Goal: Communication & Community: Share content

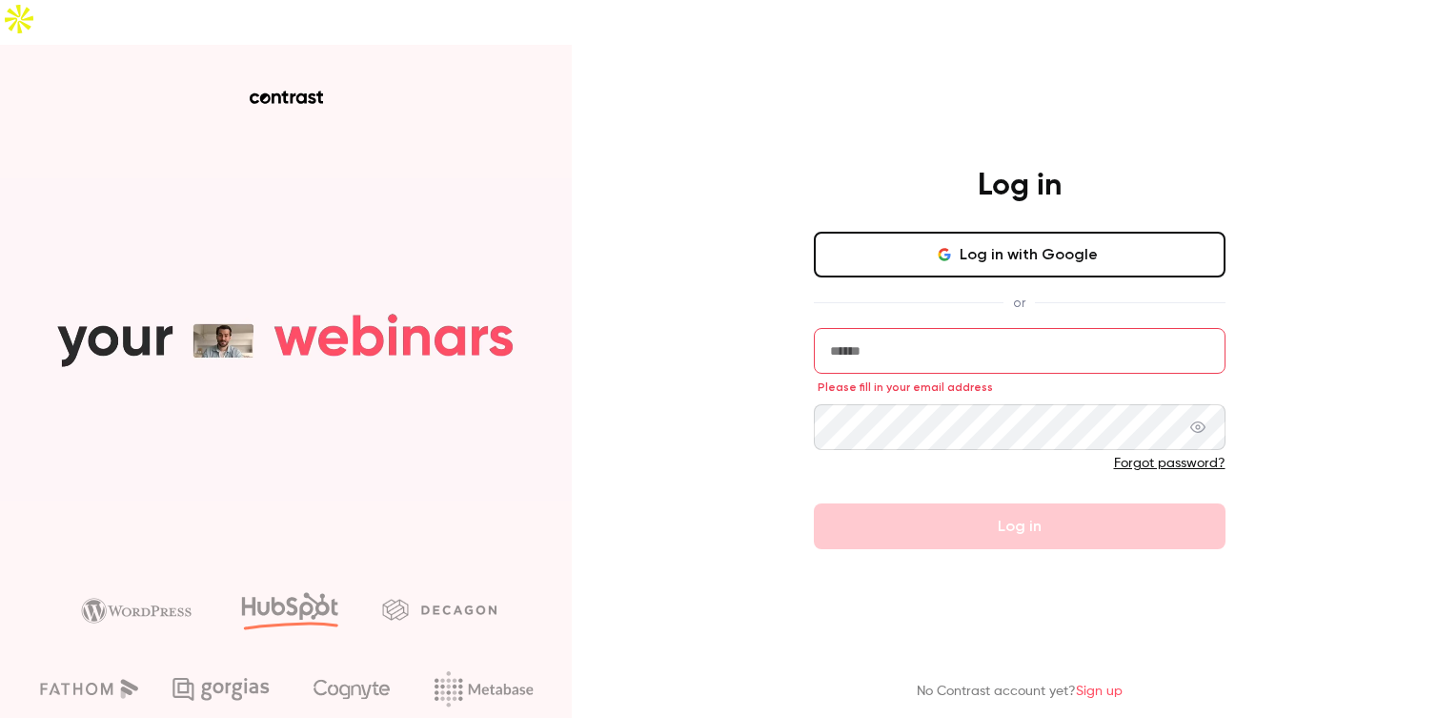
type input "**********"
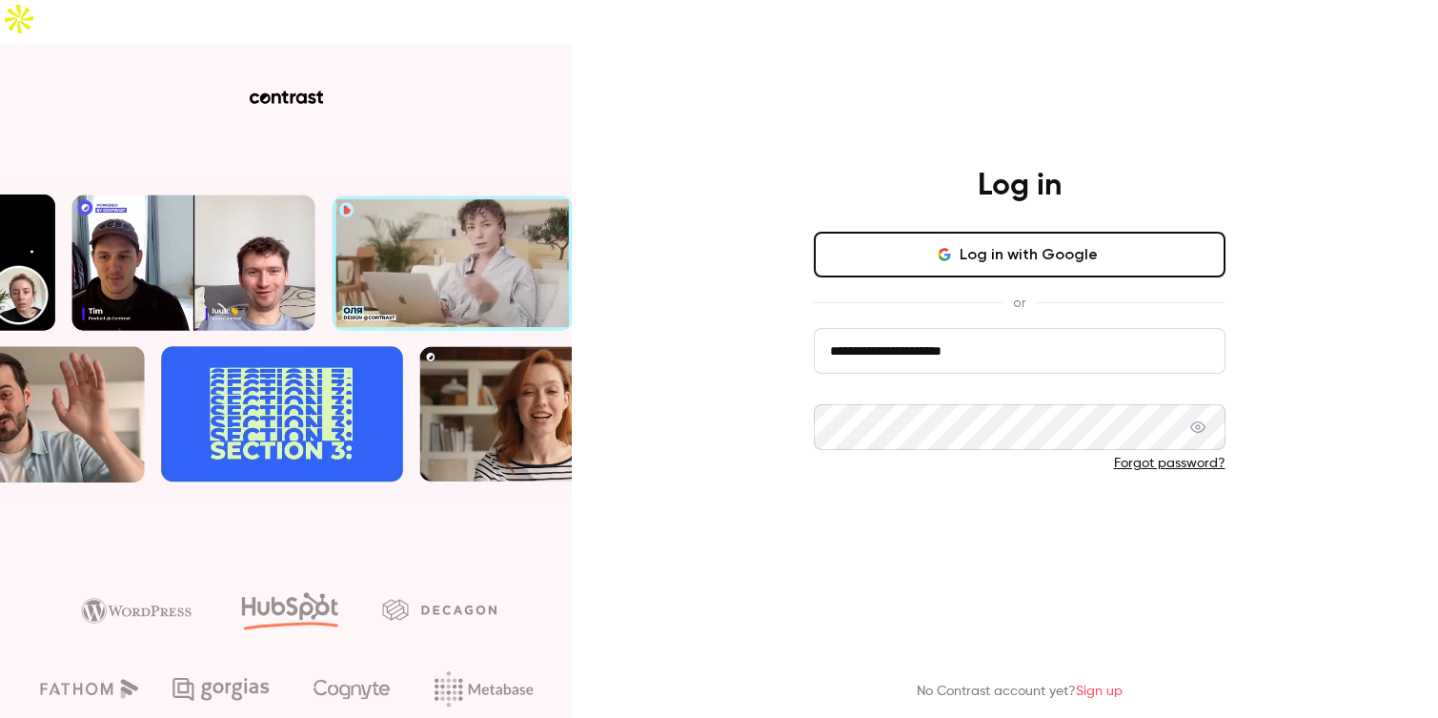
click at [883, 503] on button "Log in" at bounding box center [1020, 526] width 412 height 46
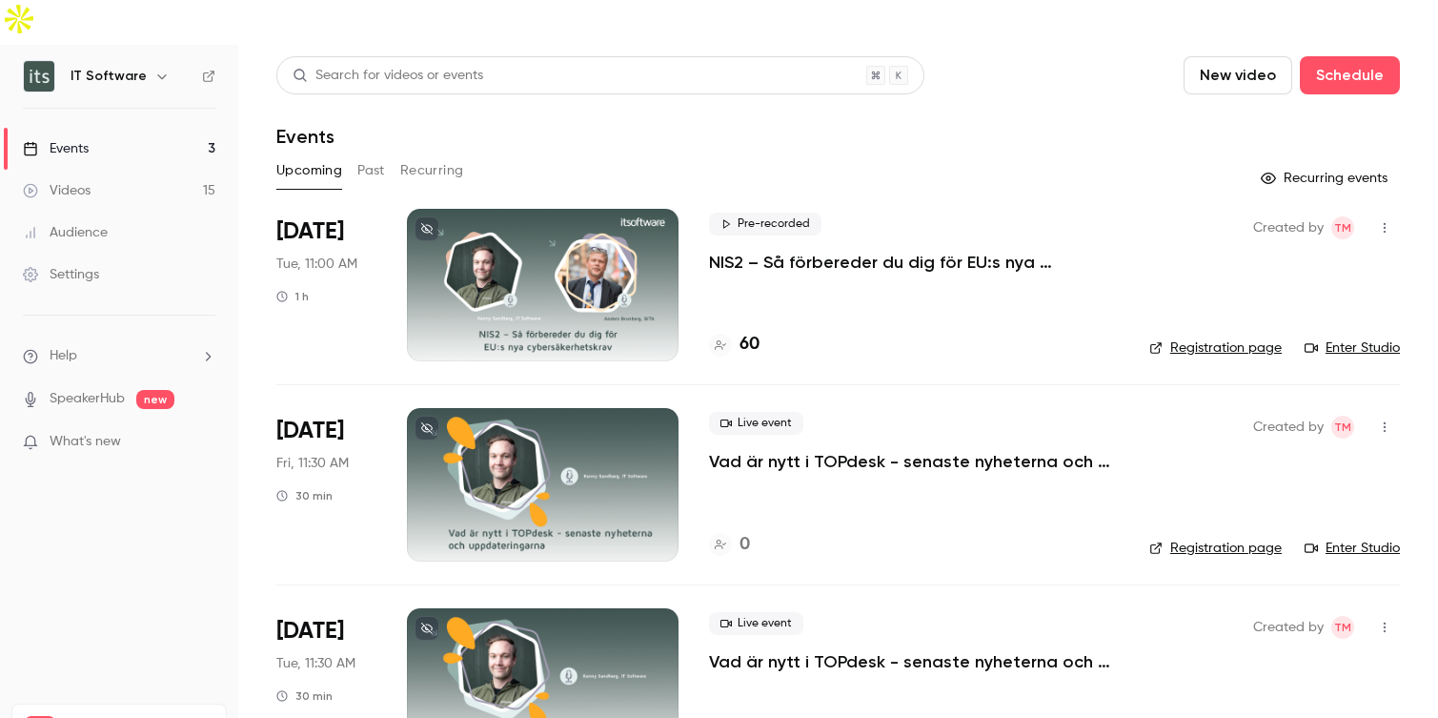
click at [1383, 221] on icon "button" at bounding box center [1384, 227] width 15 height 13
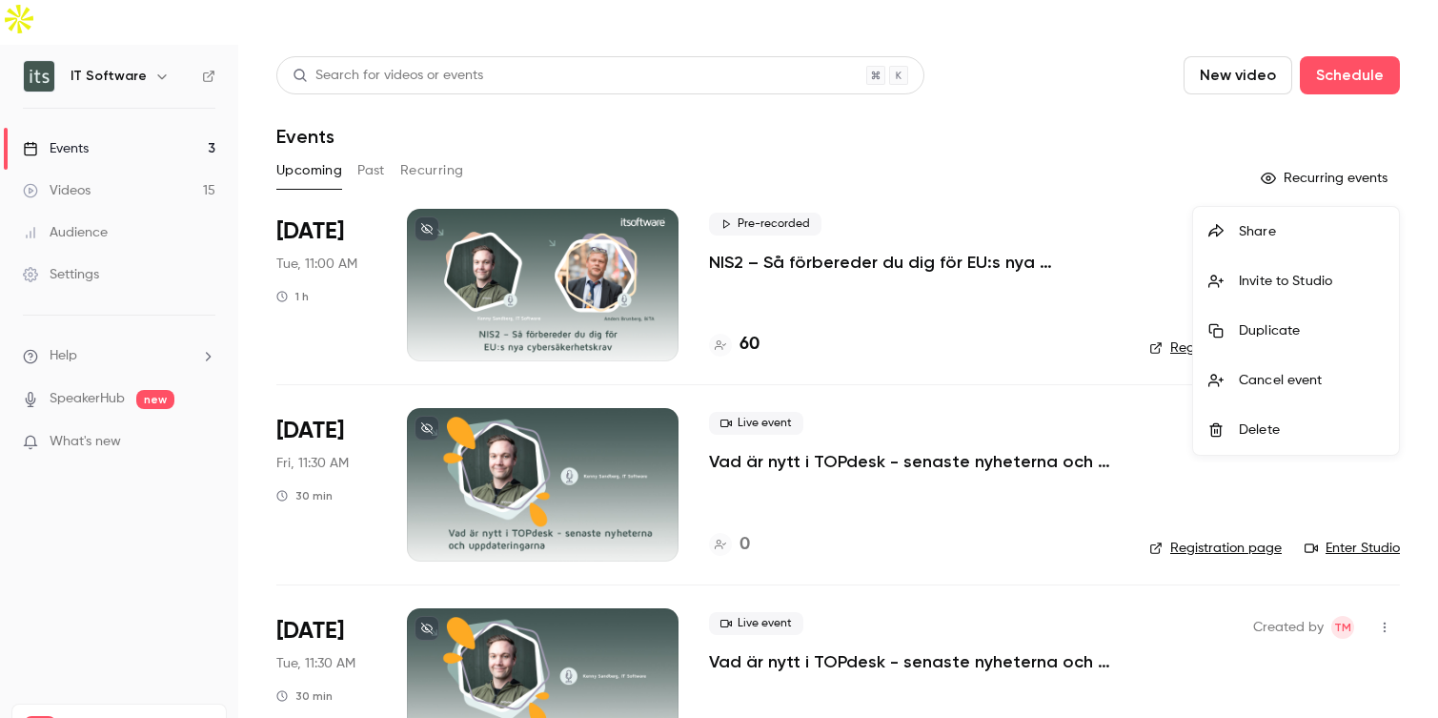
click at [1312, 279] on div "Invite to Studio" at bounding box center [1311, 281] width 145 height 19
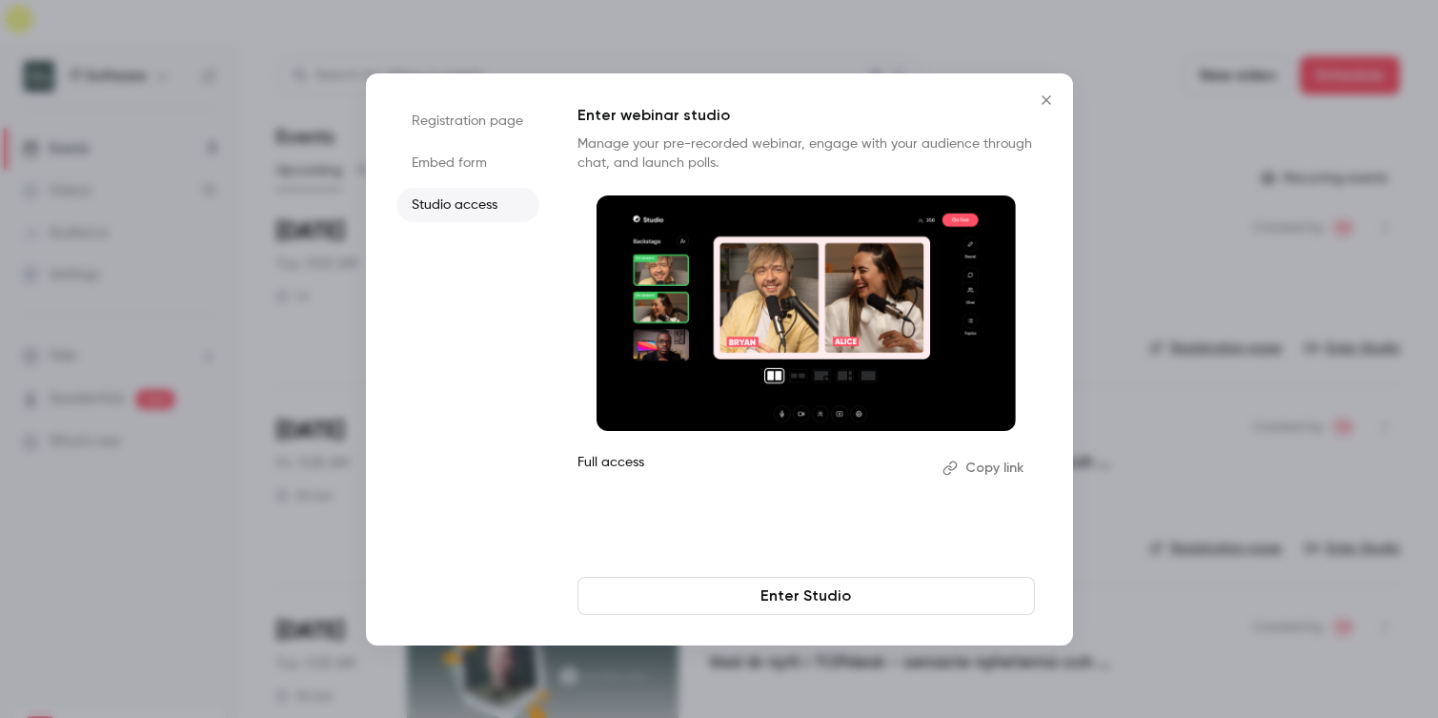
click at [476, 122] on li "Registration page" at bounding box center [467, 121] width 143 height 34
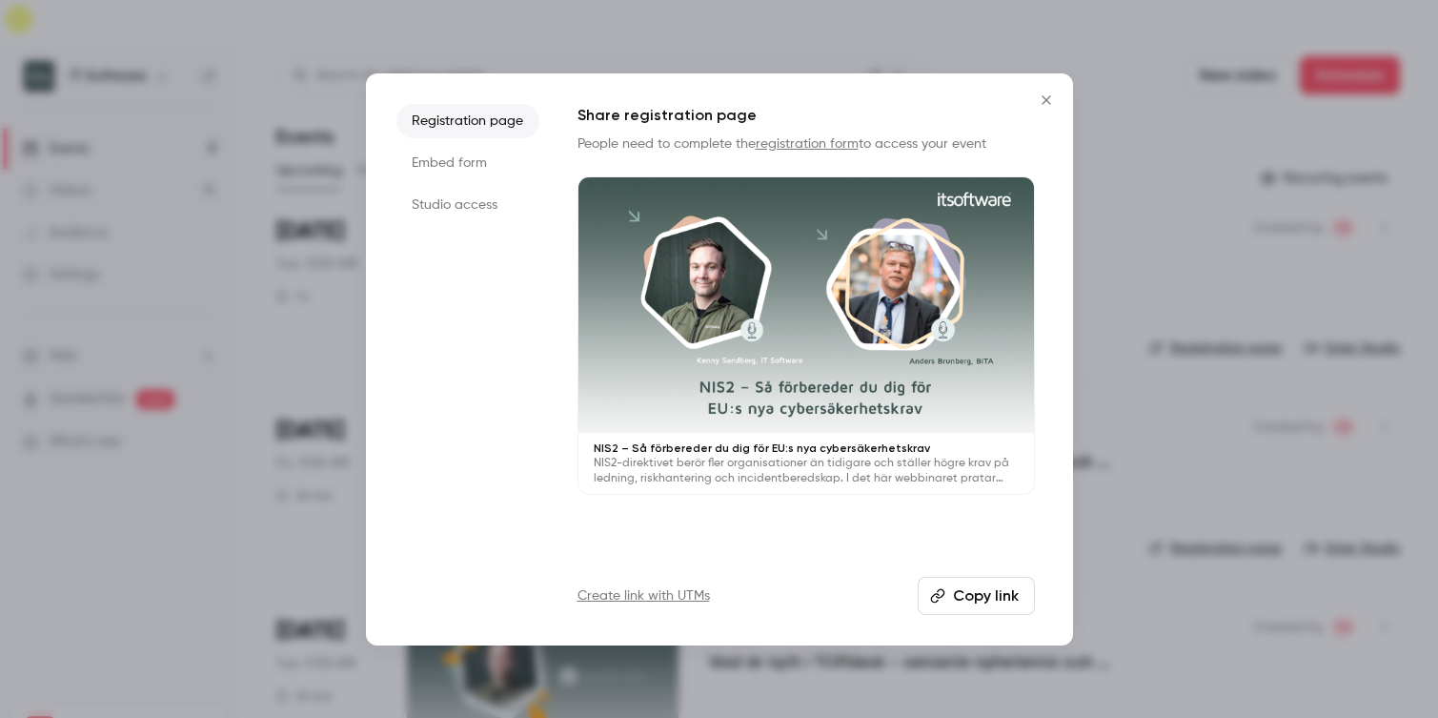
click at [462, 208] on li "Studio access" at bounding box center [467, 205] width 143 height 34
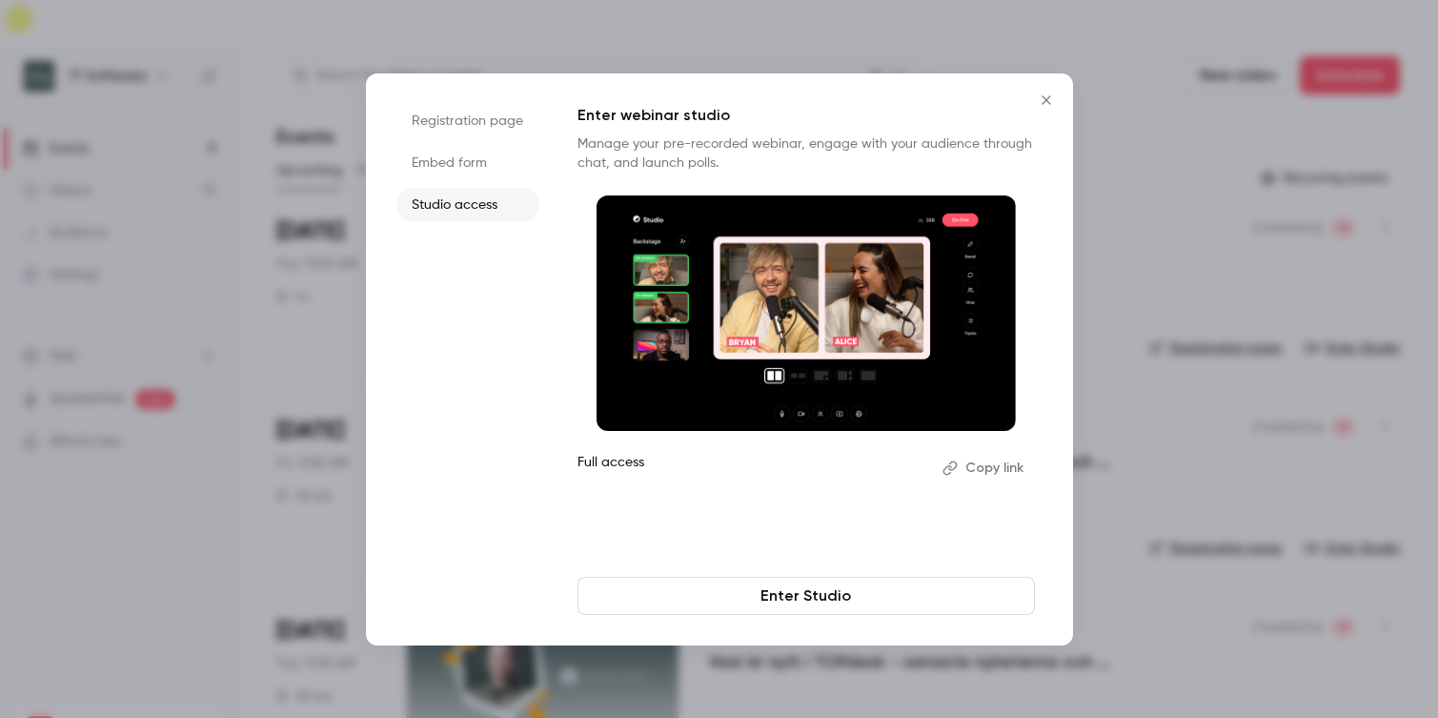
click at [473, 123] on li "Registration page" at bounding box center [467, 121] width 143 height 34
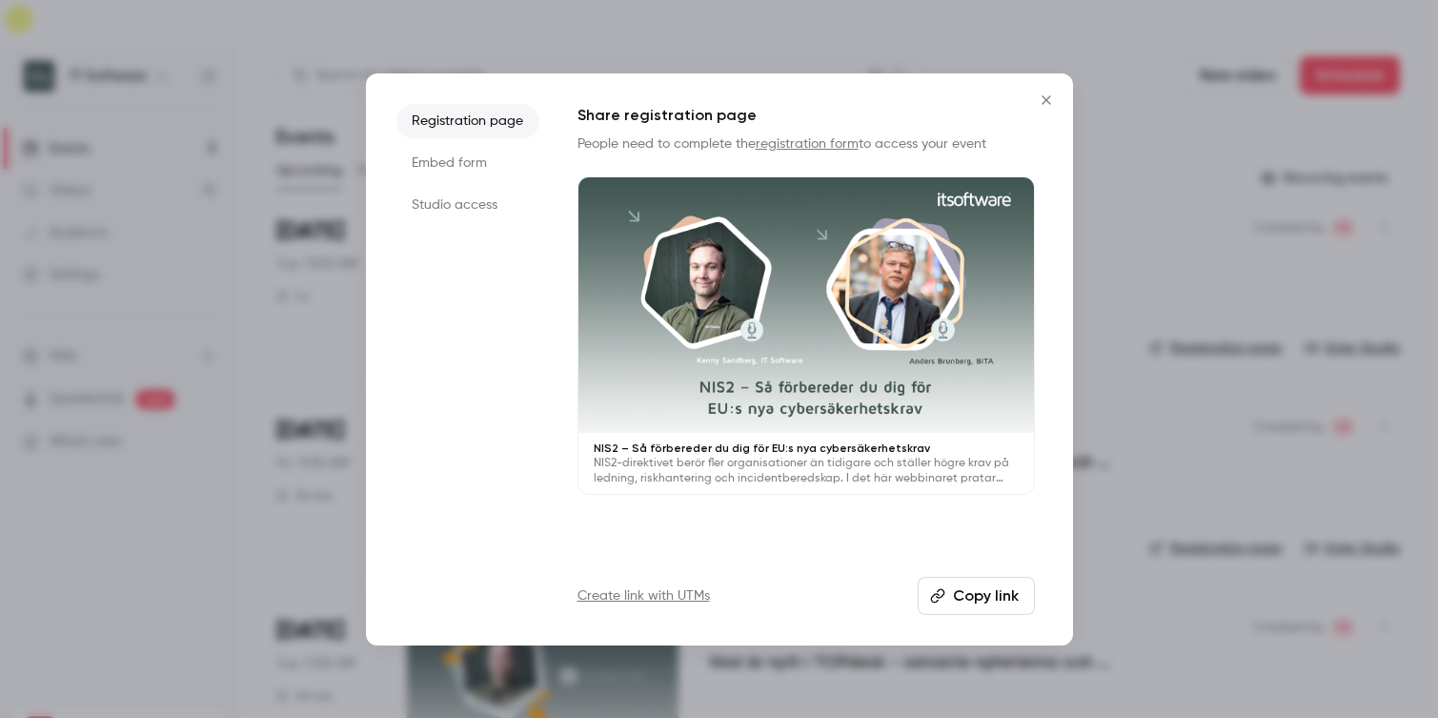
click at [462, 158] on li "Embed form" at bounding box center [467, 163] width 143 height 34
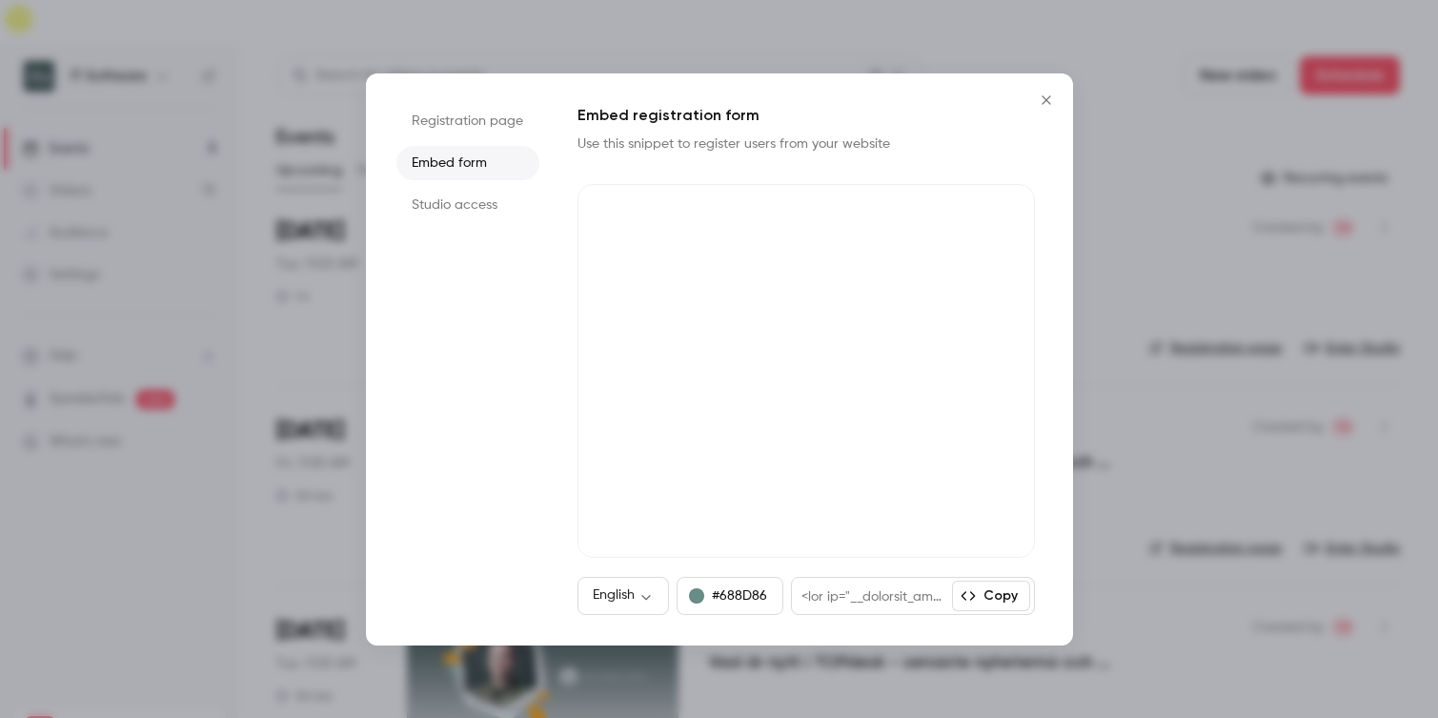
click at [465, 204] on li "Studio access" at bounding box center [467, 205] width 143 height 34
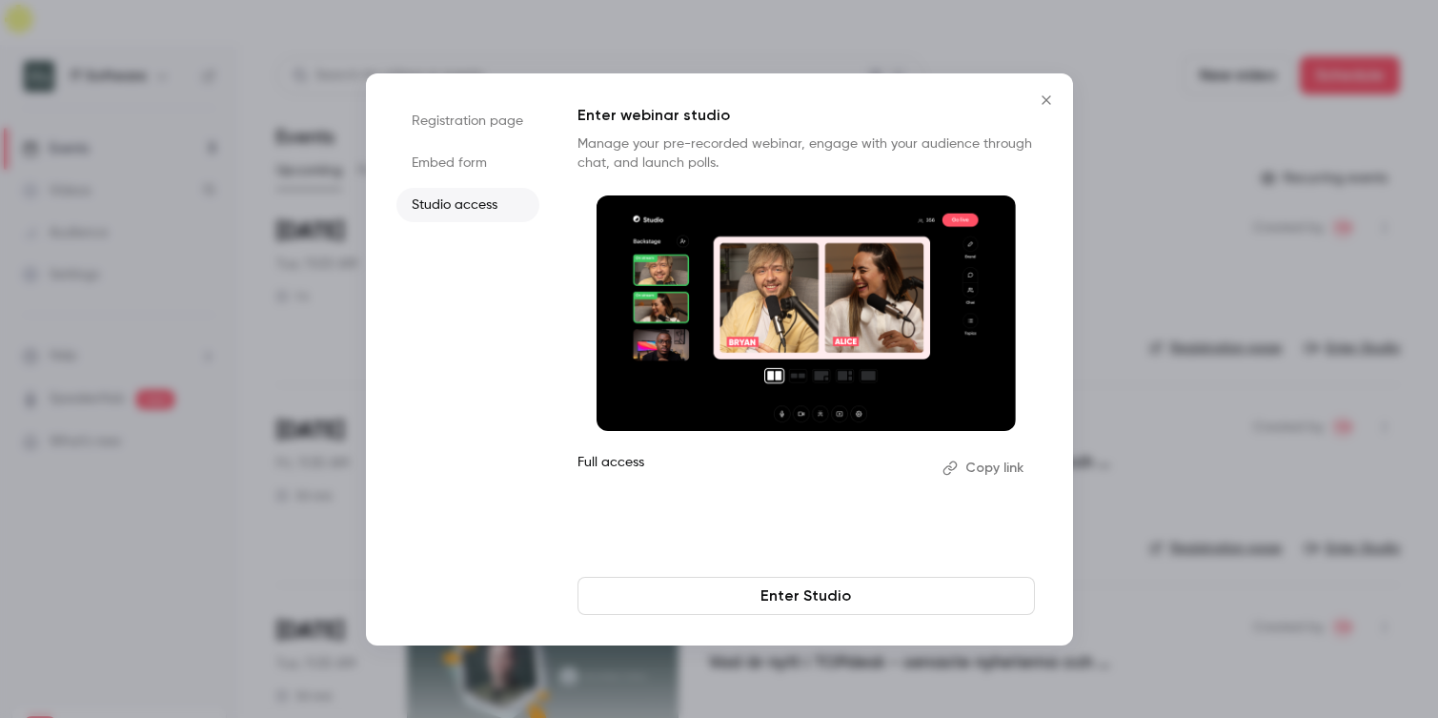
click at [990, 472] on button "Copy link" at bounding box center [985, 468] width 100 height 30
click at [1050, 98] on icon "Close" at bounding box center [1046, 99] width 23 height 15
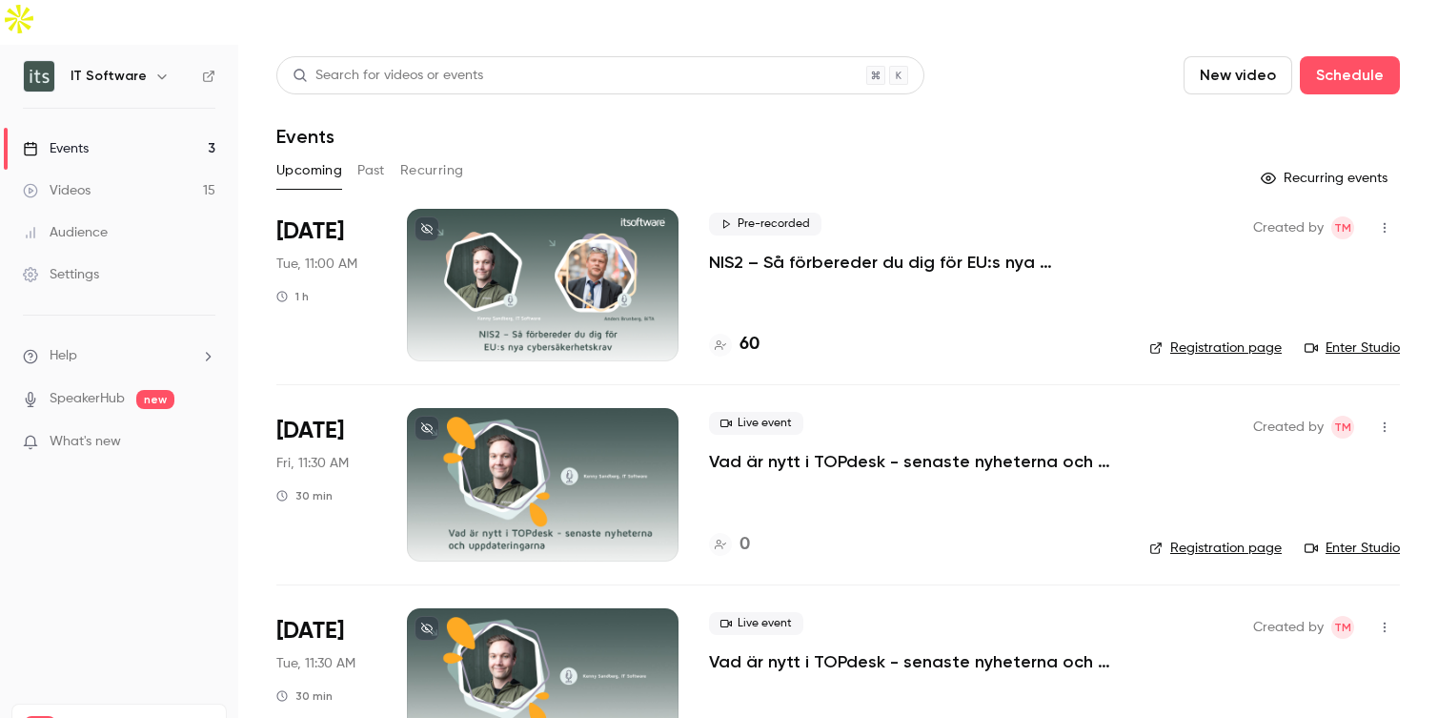
click at [1388, 221] on icon "button" at bounding box center [1384, 227] width 15 height 13
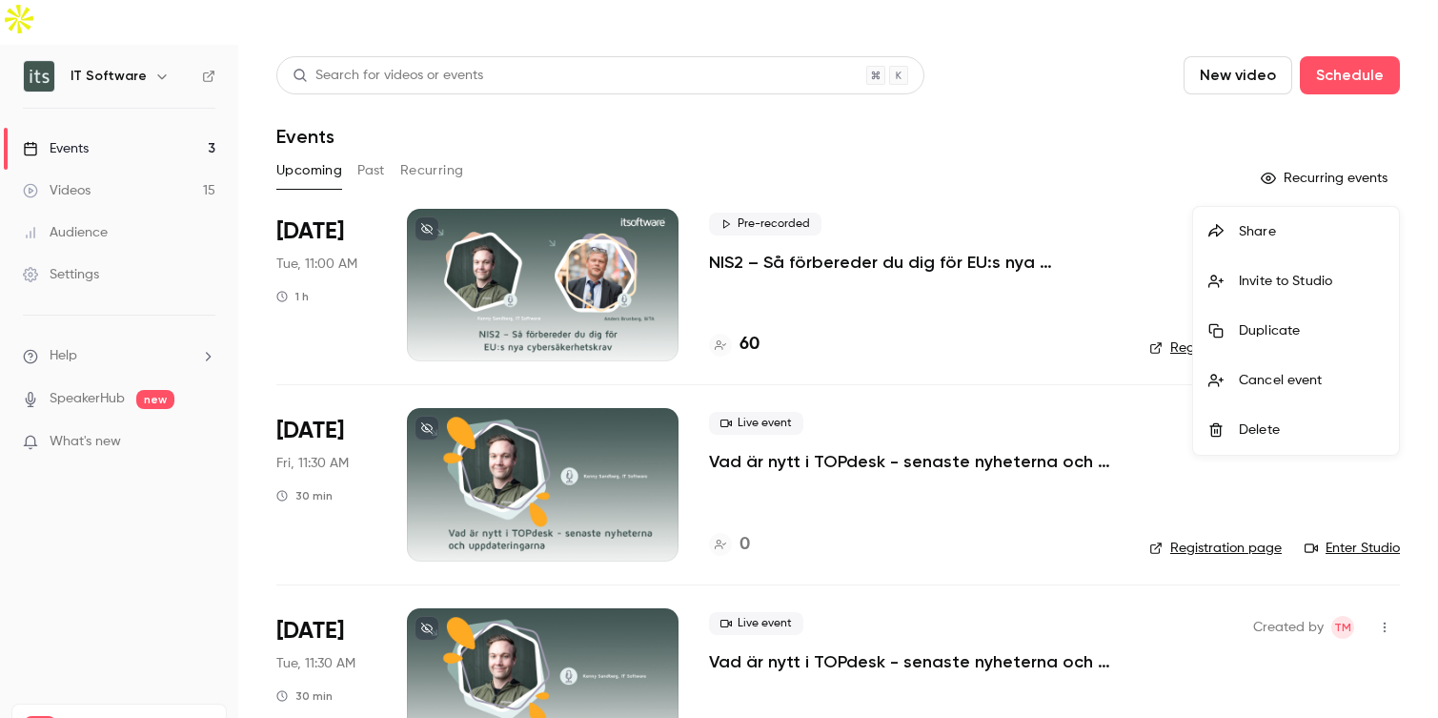
click at [1252, 231] on div "Share" at bounding box center [1311, 231] width 145 height 19
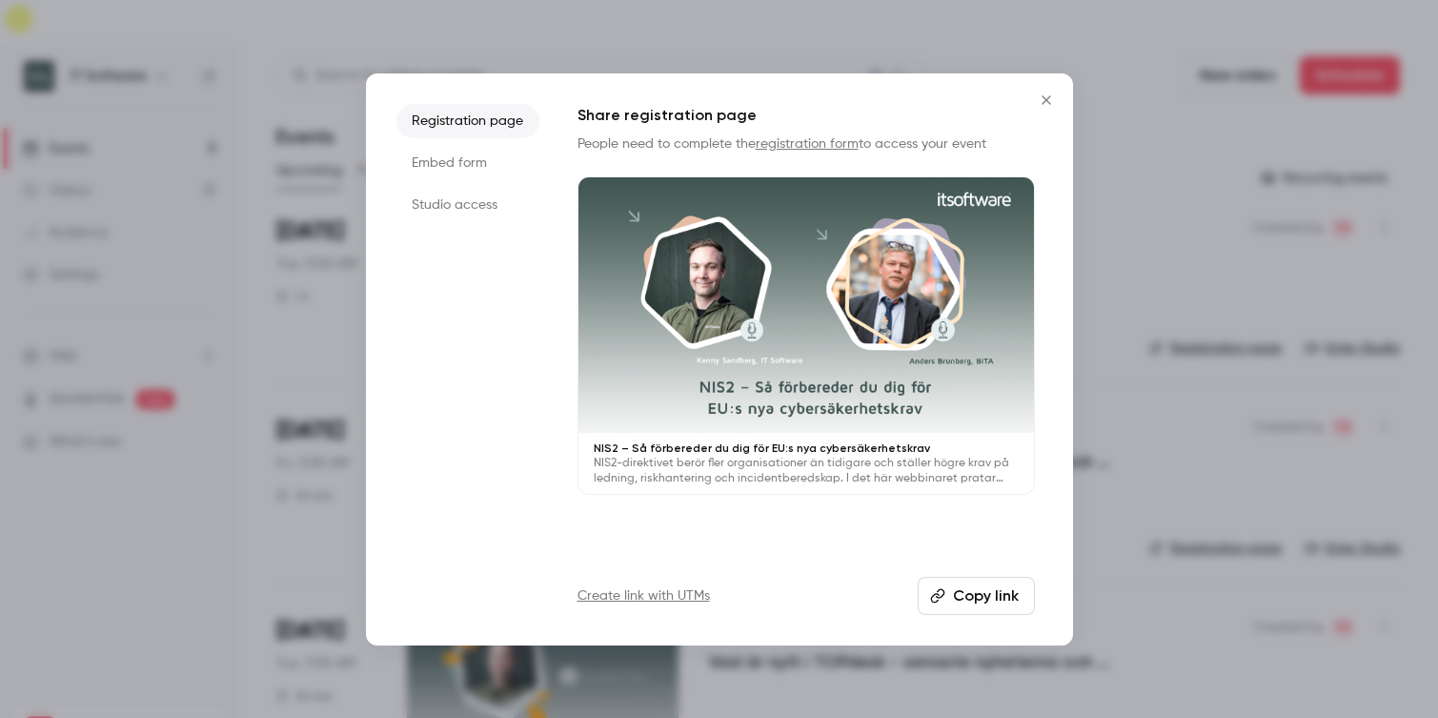
click at [464, 206] on li "Studio access" at bounding box center [467, 205] width 143 height 34
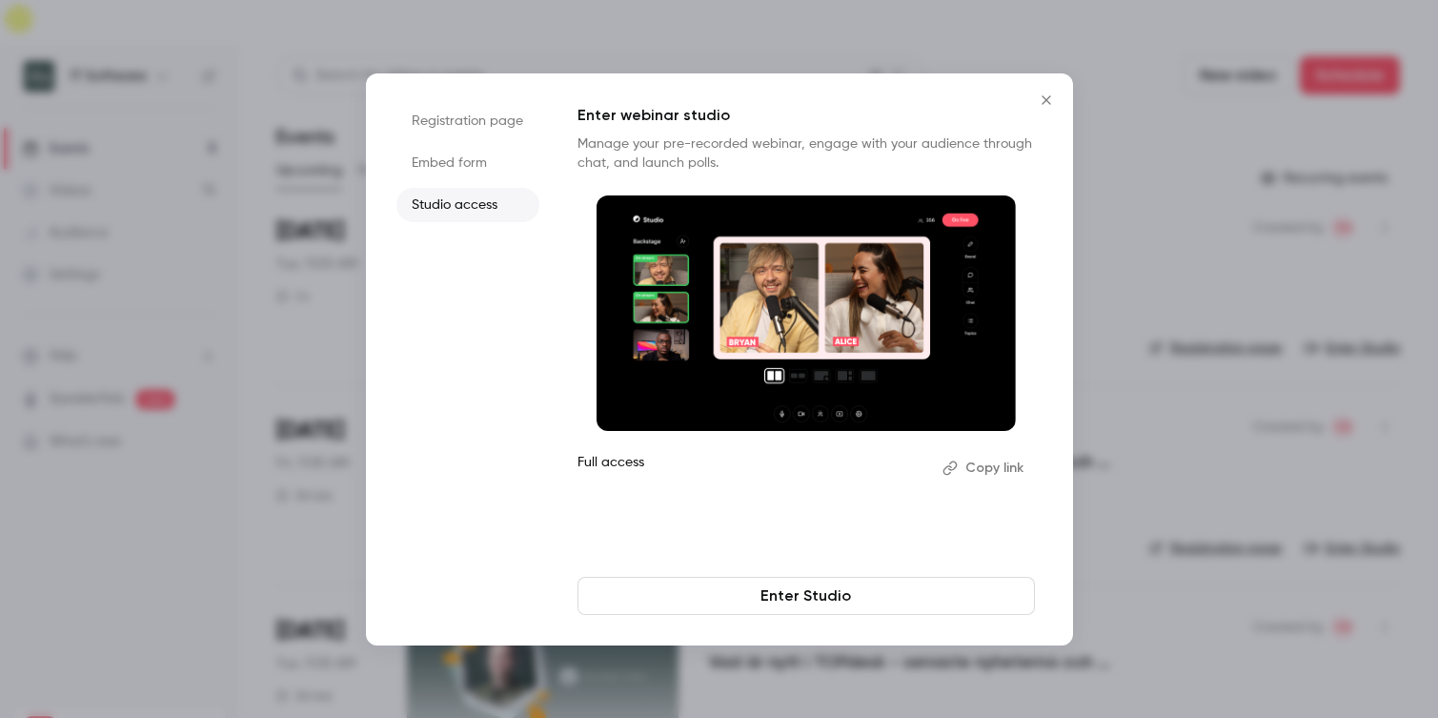
click at [458, 170] on li "Embed form" at bounding box center [467, 163] width 143 height 34
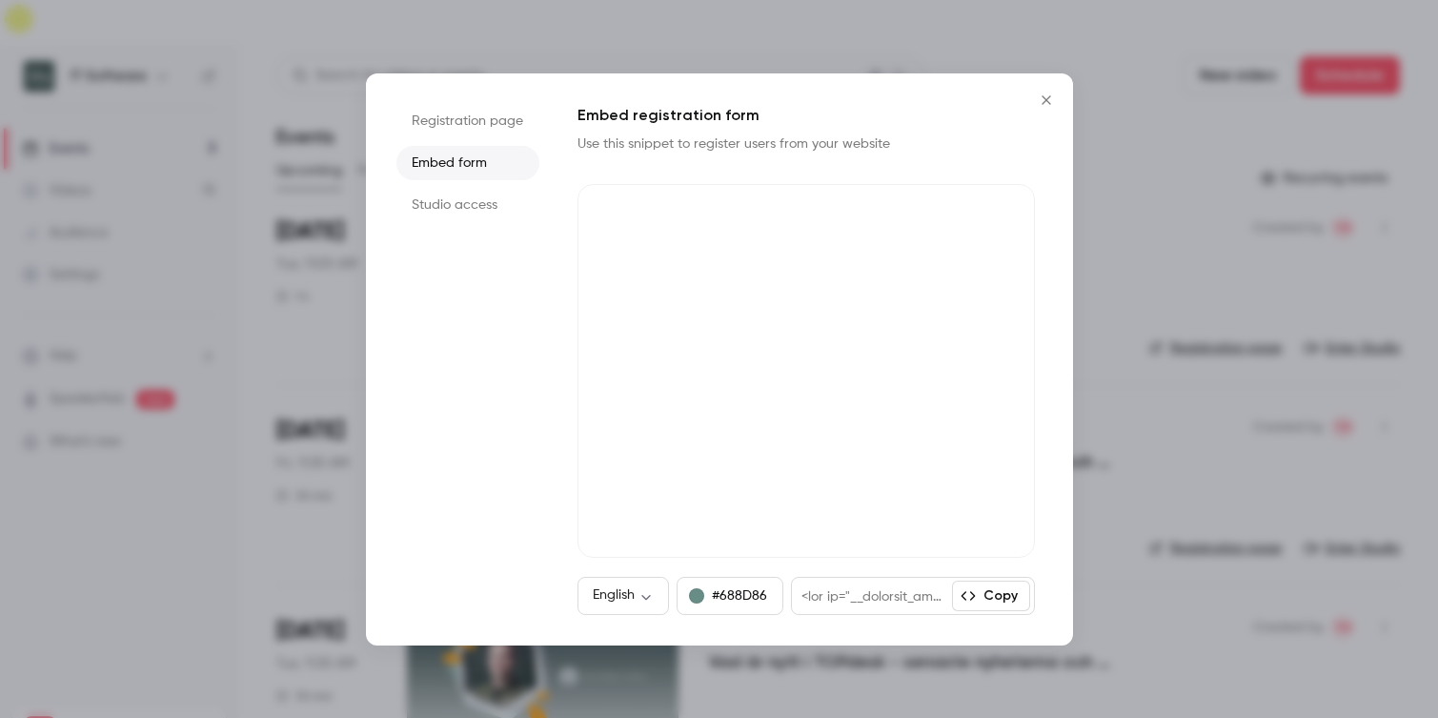
click at [471, 127] on li "Registration page" at bounding box center [467, 121] width 143 height 34
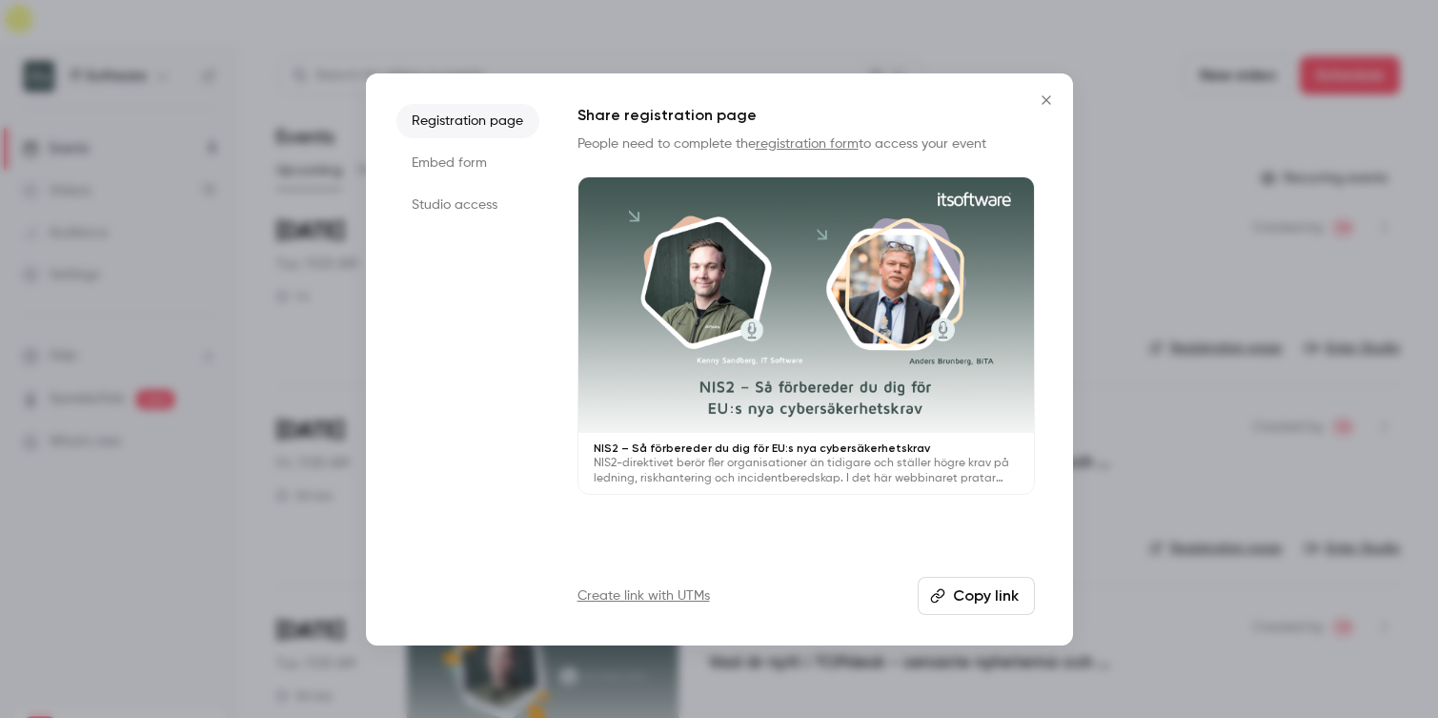
click at [1048, 98] on icon "Close" at bounding box center [1046, 99] width 23 height 15
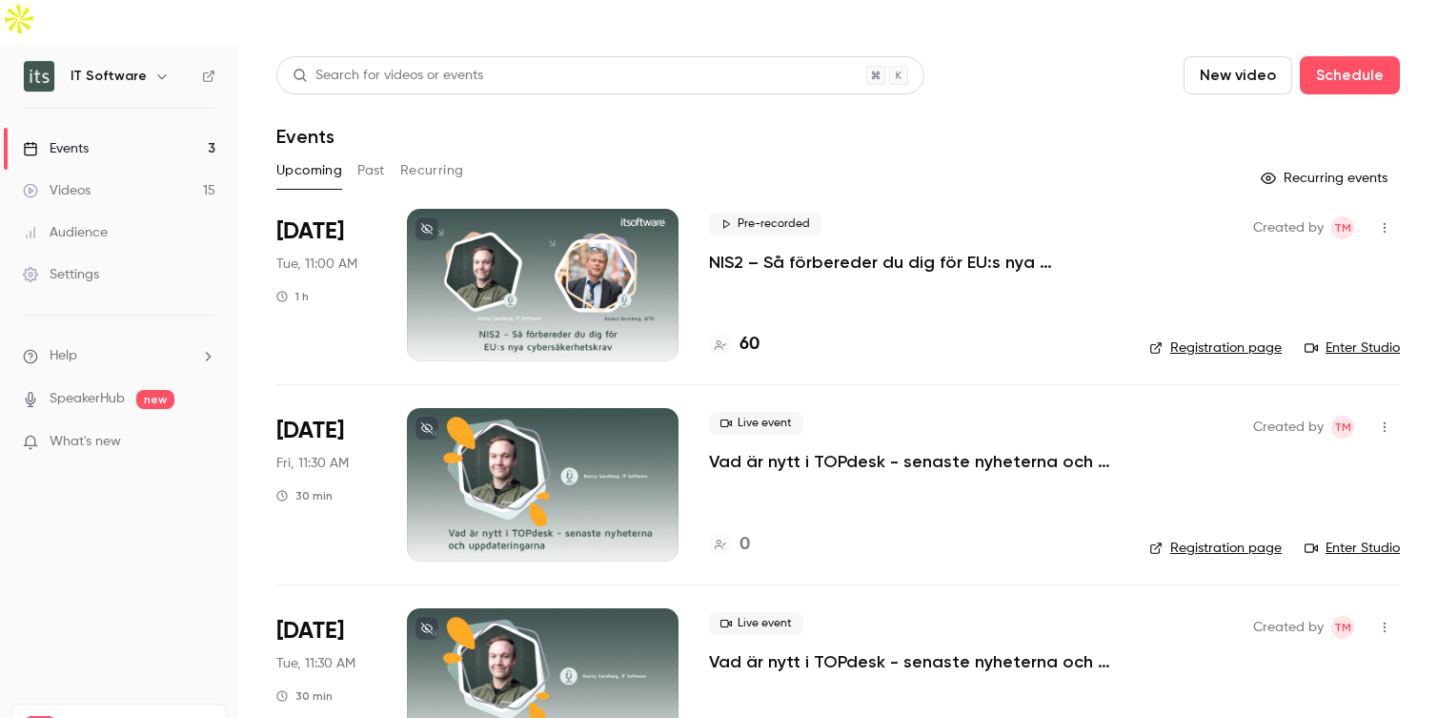
click at [1391, 221] on icon "button" at bounding box center [1384, 227] width 15 height 13
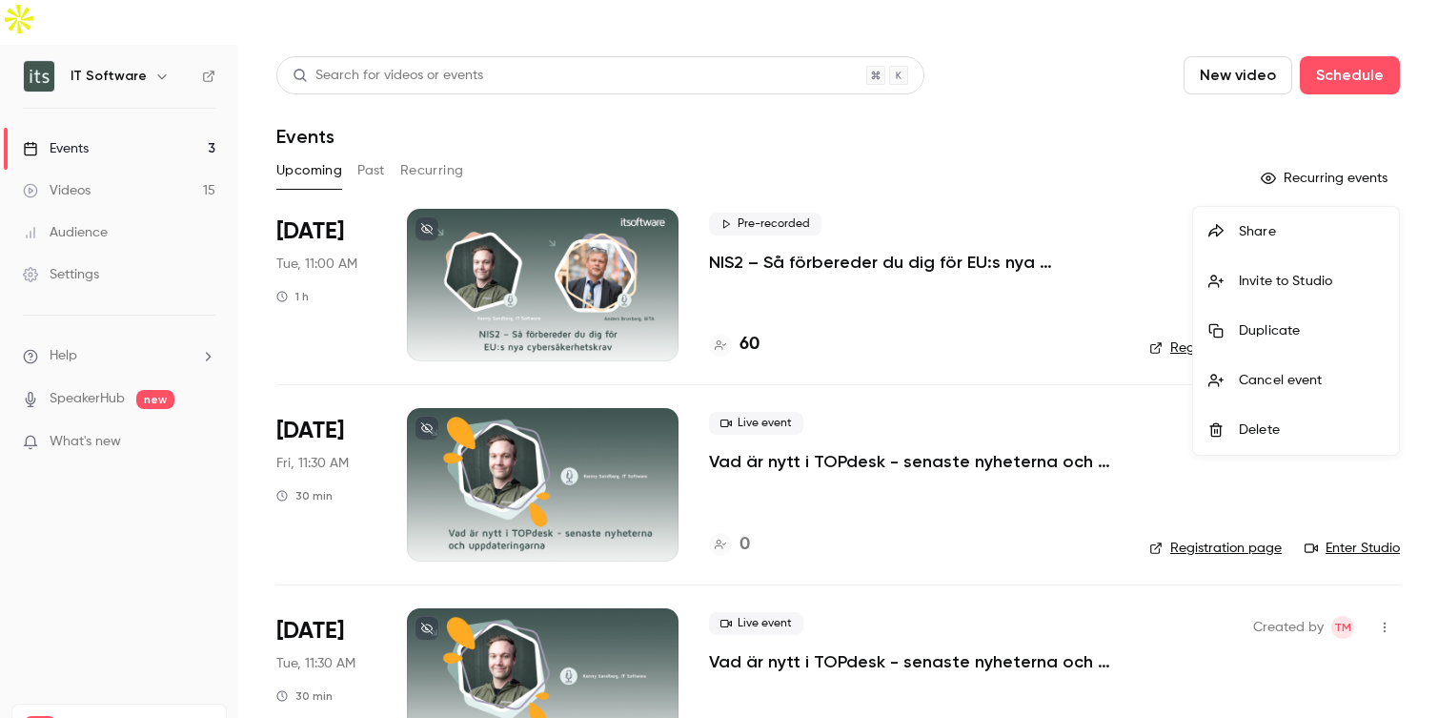
click at [1330, 282] on div "Invite to Studio" at bounding box center [1311, 281] width 145 height 19
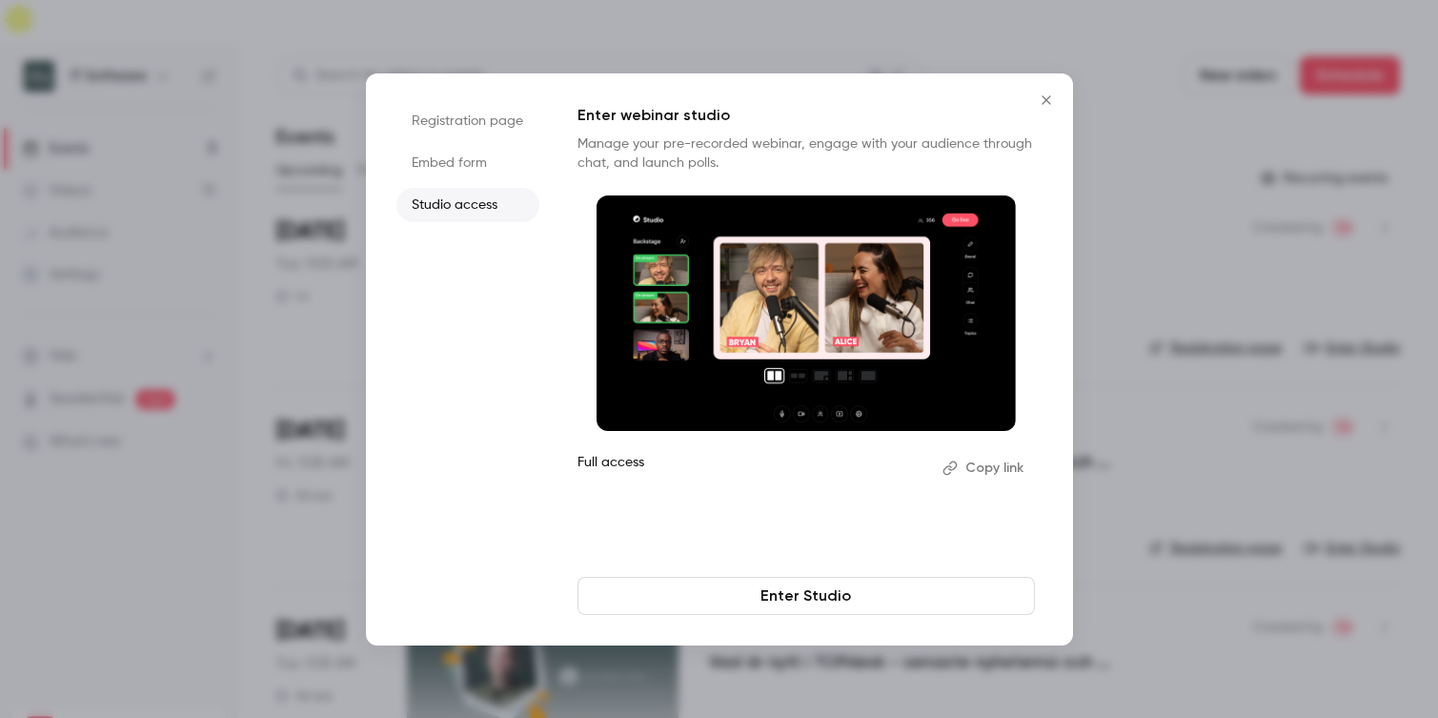
click at [844, 598] on link "Enter Studio" at bounding box center [805, 596] width 457 height 38
click at [993, 466] on button "Copy link" at bounding box center [985, 468] width 100 height 30
click at [1042, 100] on icon "Close" at bounding box center [1046, 99] width 23 height 15
